Goal: Information Seeking & Learning: Learn about a topic

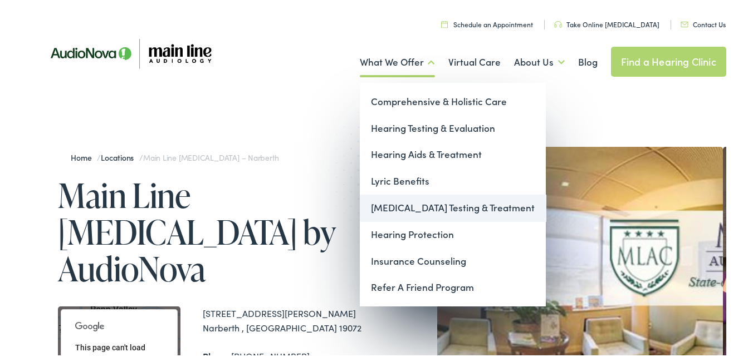
click at [415, 203] on link "[MEDICAL_DATA] Testing & Treatment" at bounding box center [453, 206] width 186 height 27
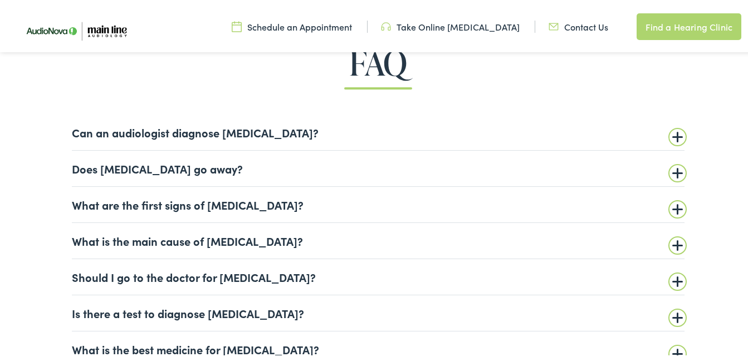
scroll to position [2558, 0]
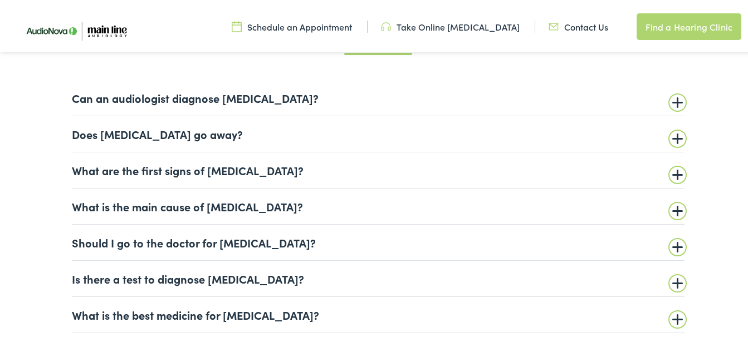
click at [671, 102] on summary "Can an audiologist diagnose [MEDICAL_DATA]?" at bounding box center [378, 95] width 612 height 13
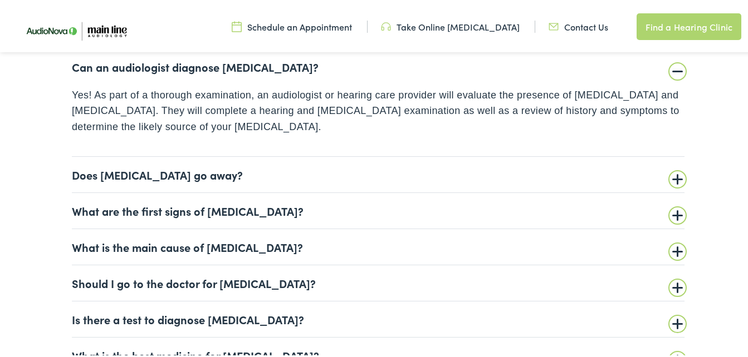
scroll to position [2590, 0]
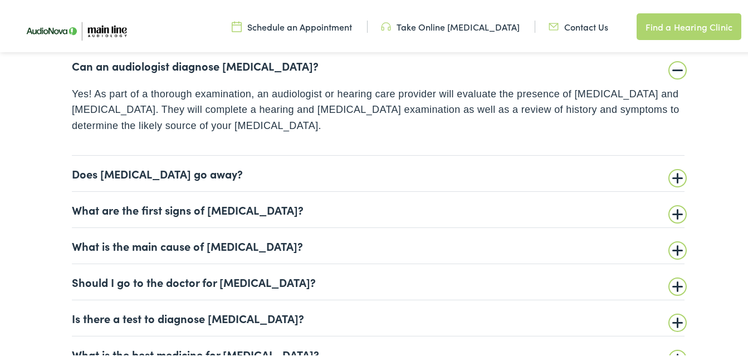
click at [76, 177] on summary "Does [MEDICAL_DATA] go away?" at bounding box center [378, 171] width 612 height 13
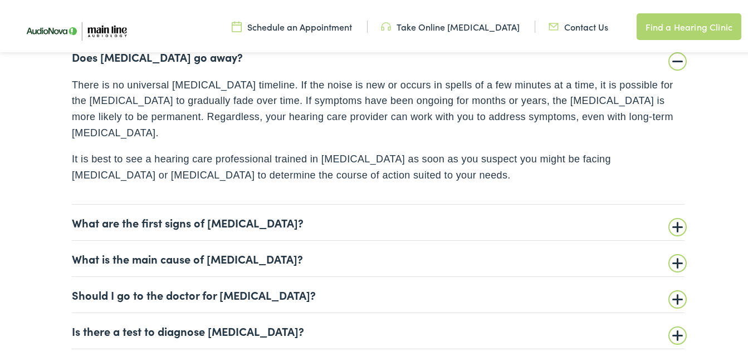
scroll to position [2642, 0]
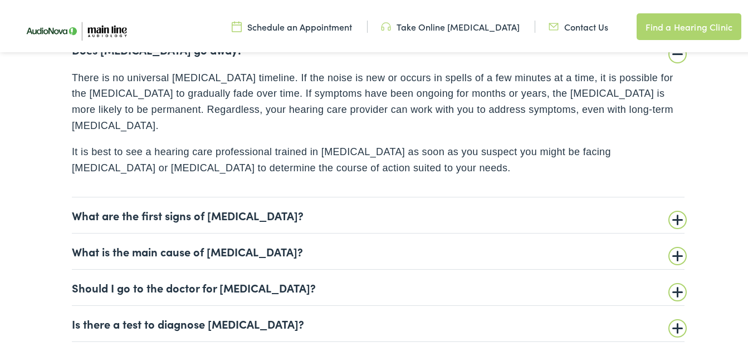
click at [72, 207] on summary "What are the first signs of [MEDICAL_DATA]?" at bounding box center [378, 213] width 612 height 13
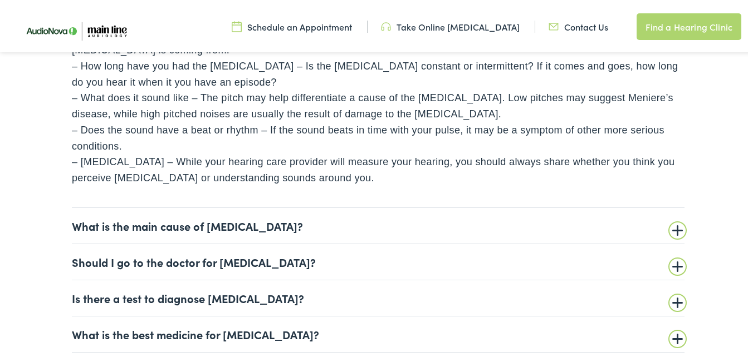
scroll to position [2765, 0]
click at [77, 217] on summary "What is the main cause of [MEDICAL_DATA]?" at bounding box center [378, 223] width 612 height 13
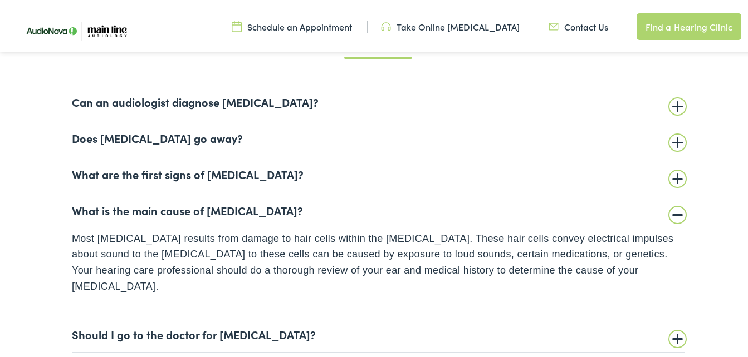
scroll to position [2553, 0]
click at [73, 176] on summary "What are the first signs of [MEDICAL_DATA]?" at bounding box center [378, 172] width 612 height 13
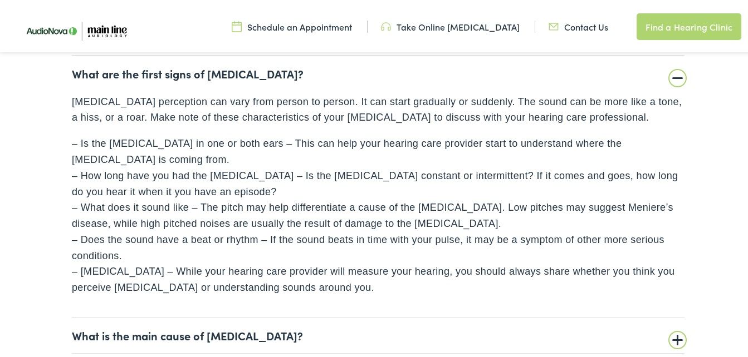
scroll to position [2656, 0]
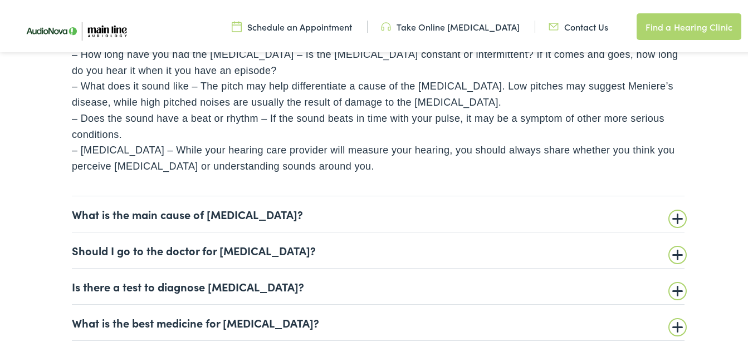
click at [72, 205] on summary "What is the main cause of [MEDICAL_DATA]?" at bounding box center [378, 211] width 612 height 13
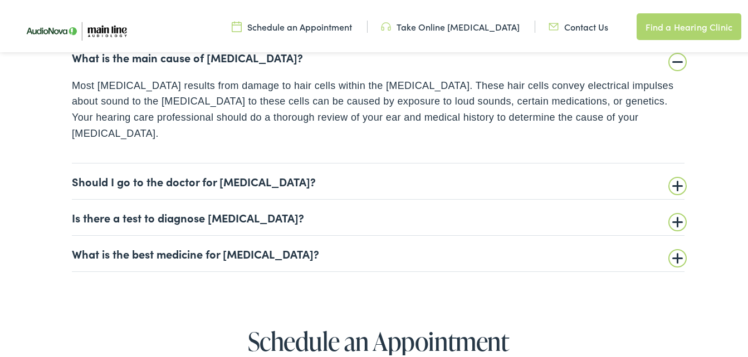
scroll to position [2708, 0]
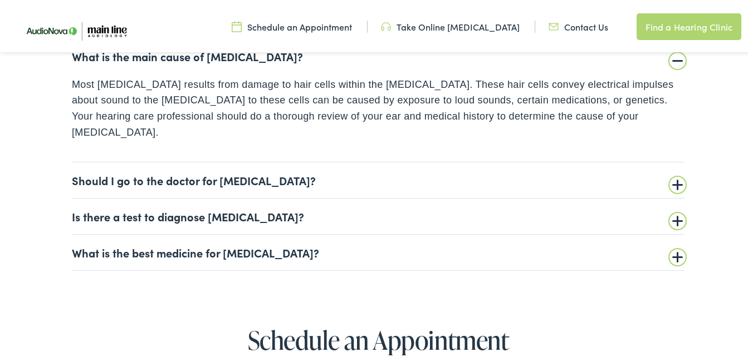
click at [72, 171] on summary "Should I go to the doctor for [MEDICAL_DATA]?" at bounding box center [378, 177] width 612 height 13
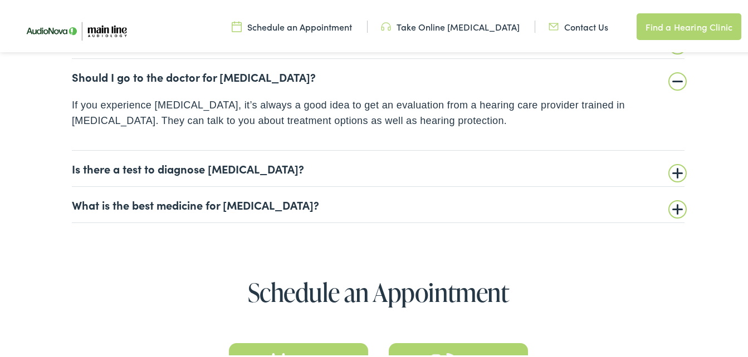
scroll to position [2727, 0]
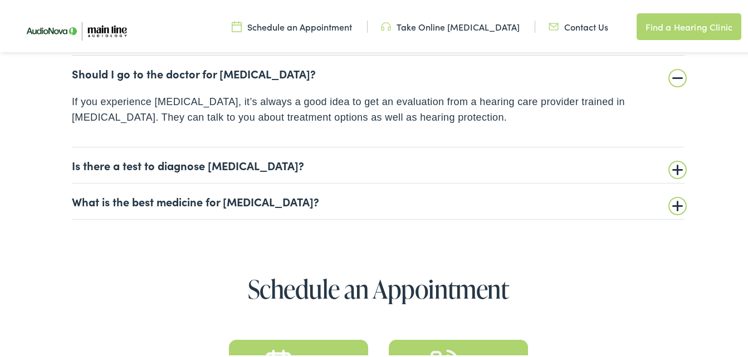
click at [72, 165] on summary "Is there a test to diagnose [MEDICAL_DATA]?" at bounding box center [378, 162] width 612 height 13
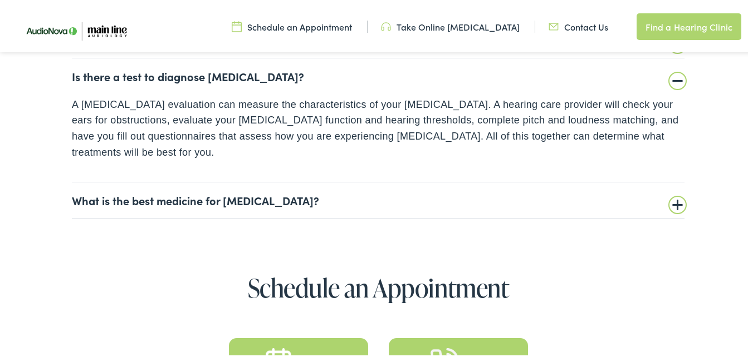
scroll to position [2761, 0]
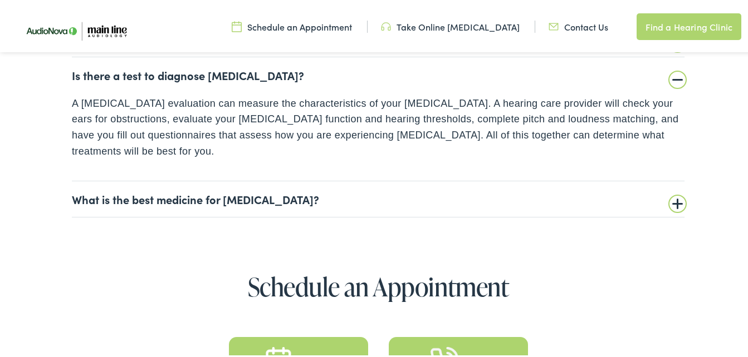
click at [72, 190] on summary "What is the best medicine for [MEDICAL_DATA]?" at bounding box center [378, 196] width 612 height 13
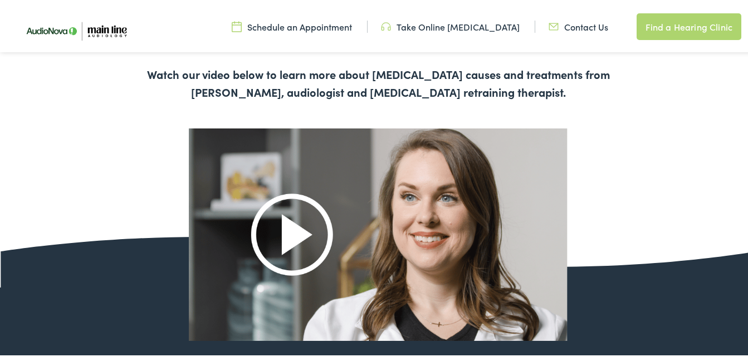
scroll to position [0, 0]
